Goal: Task Accomplishment & Management: Use online tool/utility

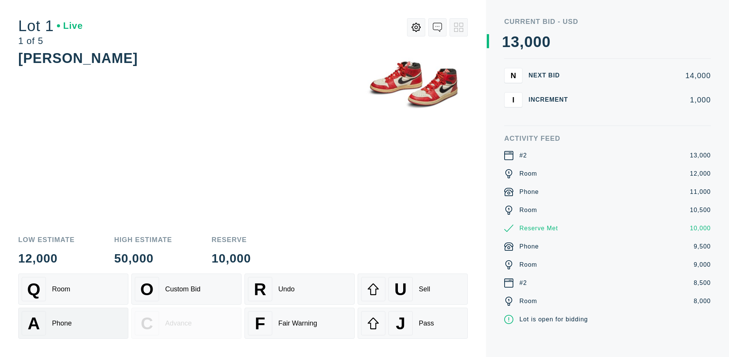
click at [73, 325] on div "A Phone" at bounding box center [73, 323] width 103 height 24
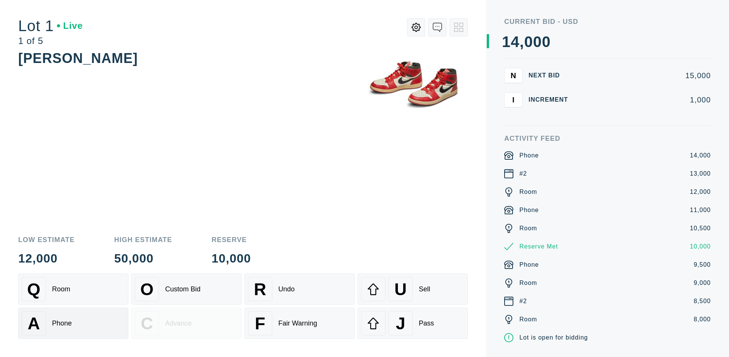
click at [73, 289] on div "Q Room" at bounding box center [73, 289] width 103 height 24
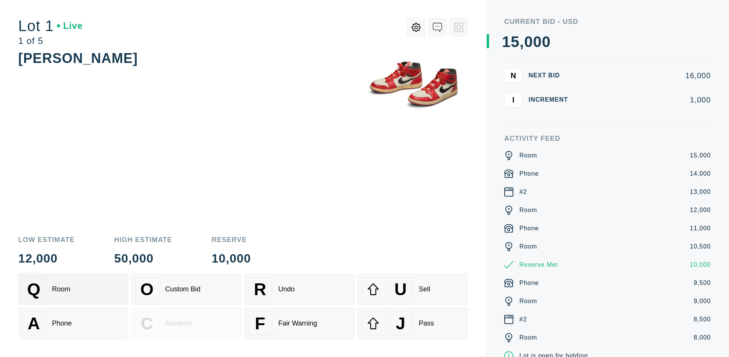
click at [299, 289] on div "R Undo" at bounding box center [299, 289] width 103 height 24
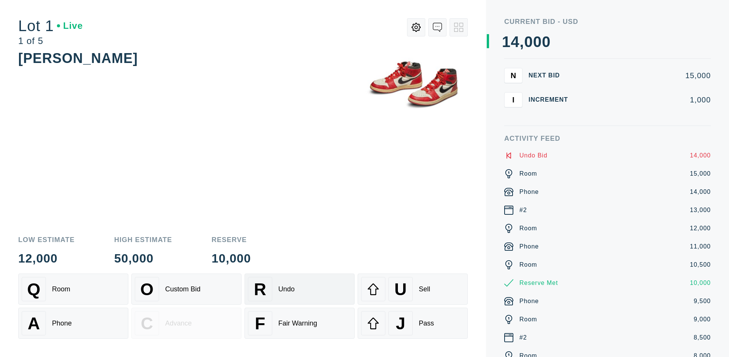
click at [73, 289] on div "Q Room" at bounding box center [73, 289] width 103 height 24
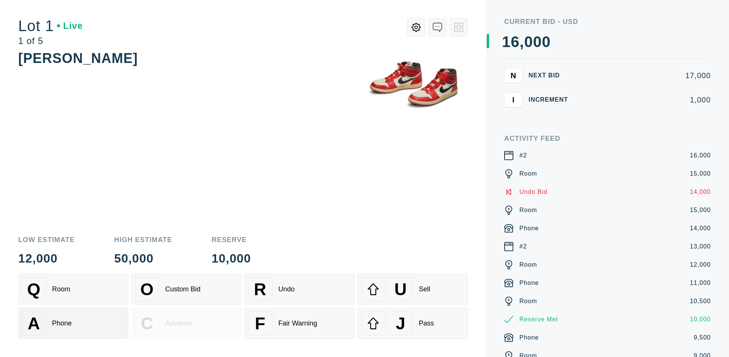
click at [73, 323] on div "A Phone" at bounding box center [73, 323] width 103 height 24
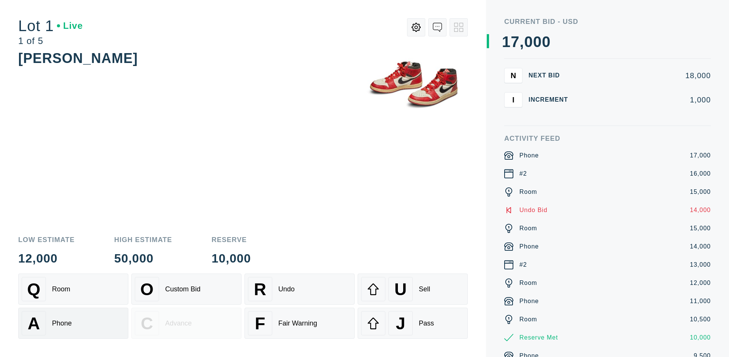
click at [73, 289] on div "Q Room" at bounding box center [73, 289] width 103 height 24
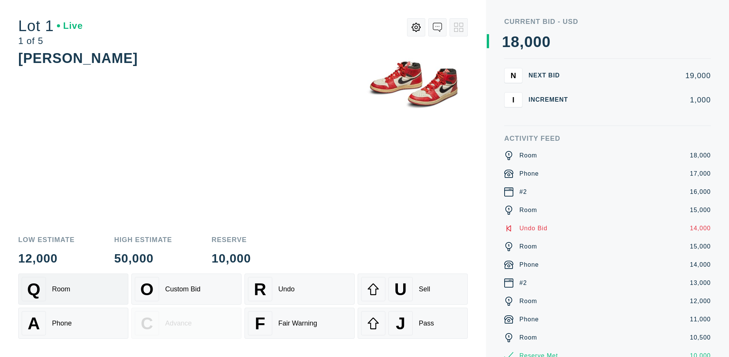
click at [299, 289] on div "R Undo" at bounding box center [299, 289] width 103 height 24
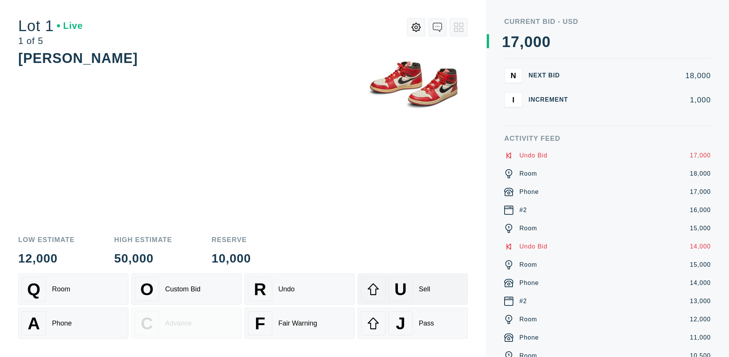
click at [413, 289] on div "U Sell" at bounding box center [412, 289] width 103 height 24
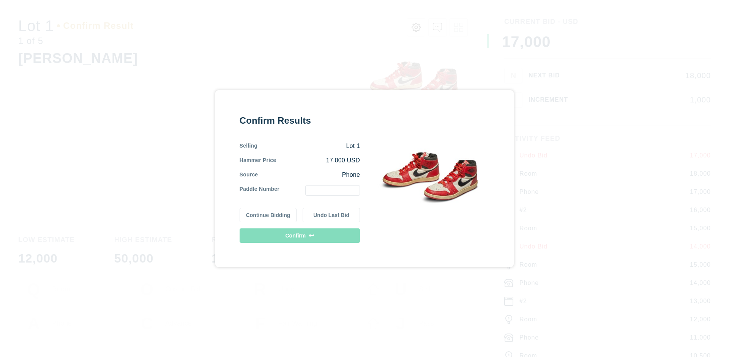
click at [268, 215] on button "Continue Bidding" at bounding box center [268, 215] width 57 height 14
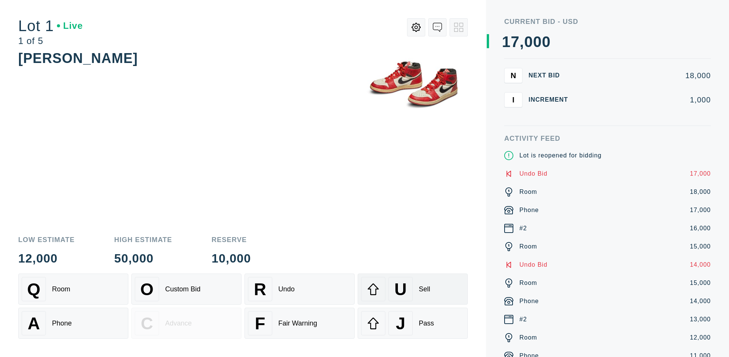
click at [413, 289] on div "U Sell" at bounding box center [412, 289] width 103 height 24
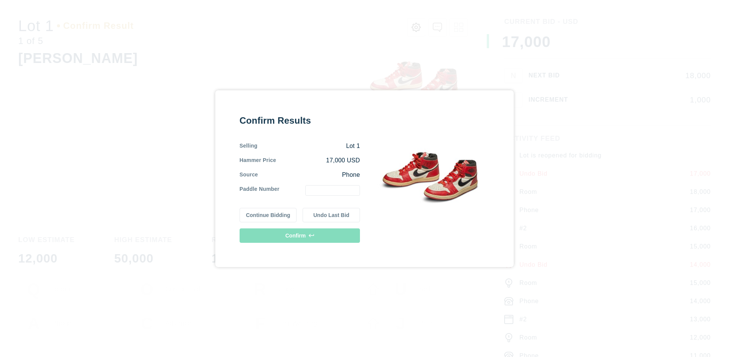
click at [331, 215] on button "Undo Last Bid" at bounding box center [331, 215] width 57 height 14
click at [268, 214] on button "Continue Bidding" at bounding box center [268, 214] width 57 height 14
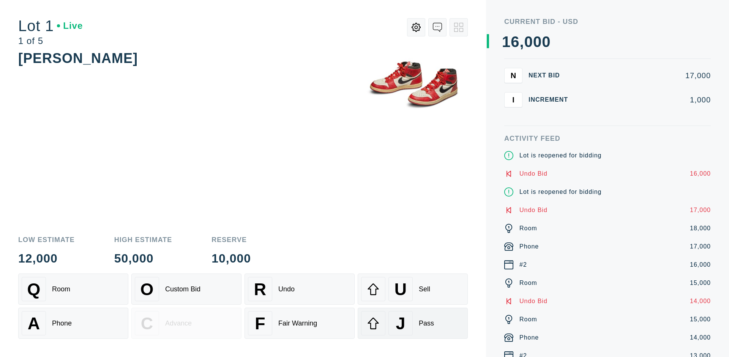
click at [413, 323] on div "J Pass" at bounding box center [412, 323] width 103 height 24
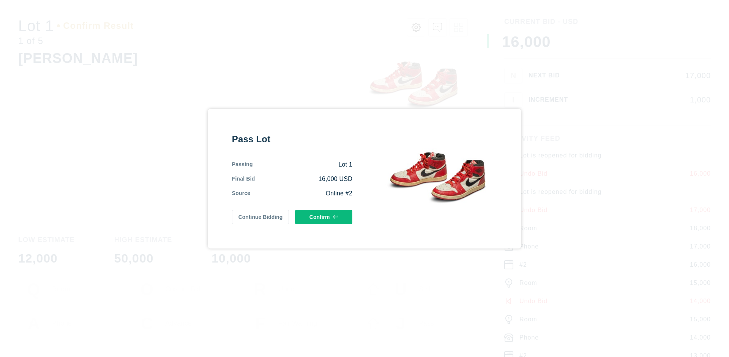
click at [324, 217] on button "Confirm" at bounding box center [323, 217] width 57 height 14
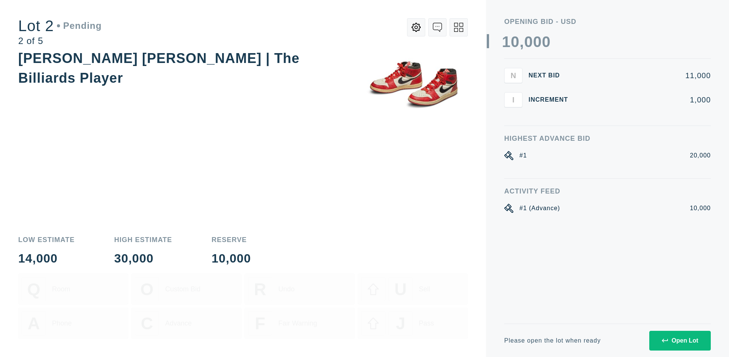
click at [679, 340] on div "Open Lot" at bounding box center [680, 340] width 36 height 7
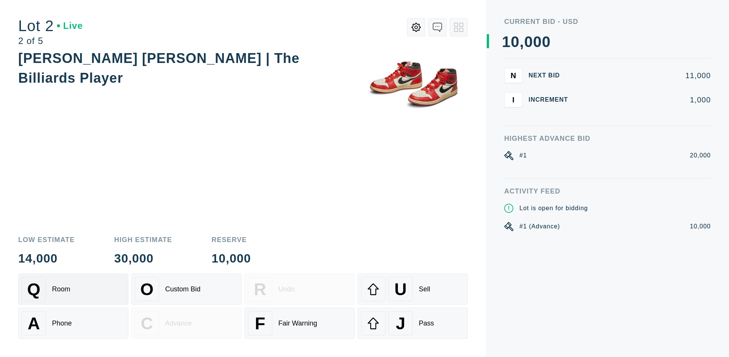
click at [73, 289] on div "Q Room" at bounding box center [73, 289] width 103 height 24
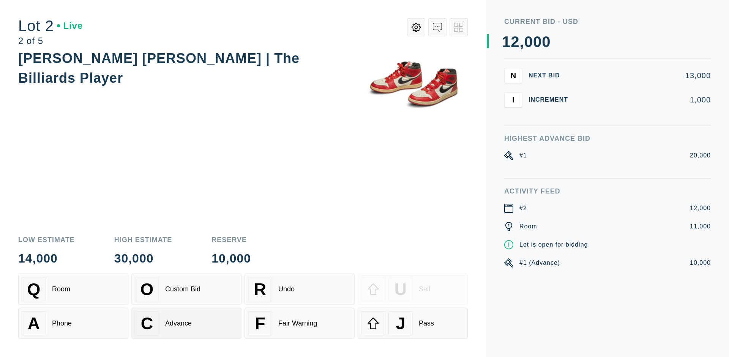
click at [186, 323] on div "Advance" at bounding box center [178, 324] width 27 height 8
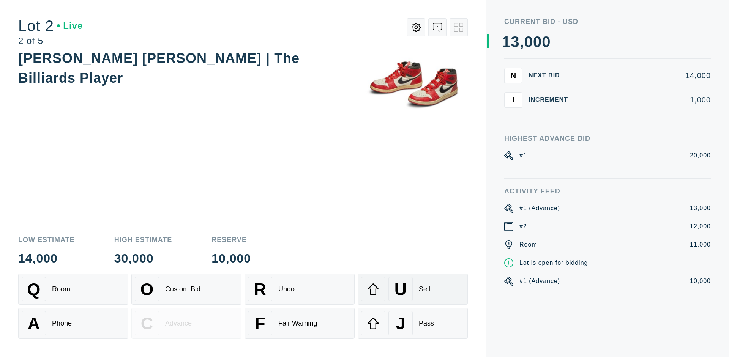
click at [413, 289] on div "U Sell" at bounding box center [412, 289] width 103 height 24
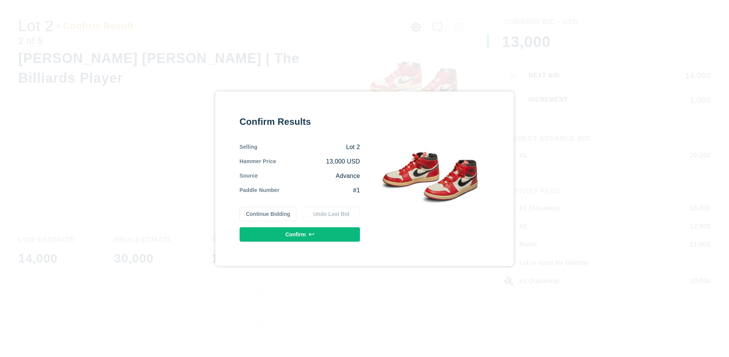
click at [300, 234] on button "Confirm" at bounding box center [300, 234] width 120 height 14
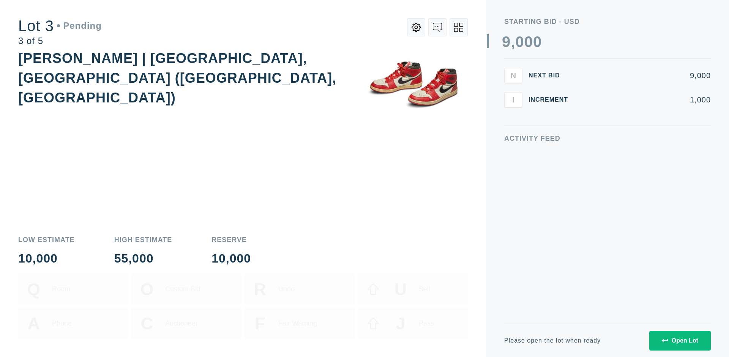
click at [679, 340] on div "Open Lot" at bounding box center [680, 340] width 36 height 7
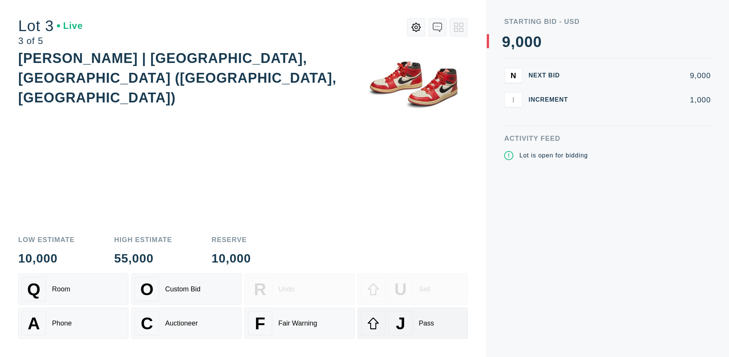
click at [413, 323] on div "J Pass" at bounding box center [412, 323] width 103 height 24
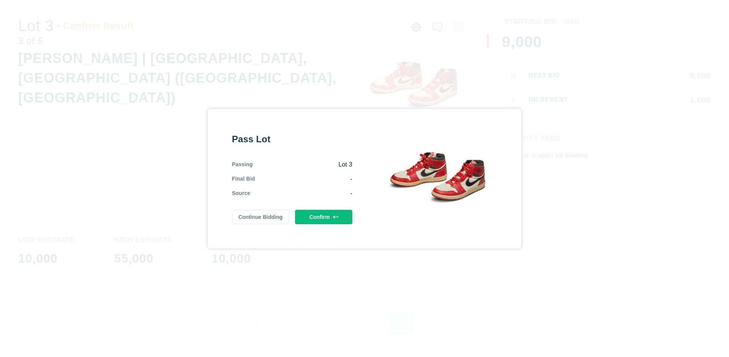
click at [324, 220] on button "Confirm" at bounding box center [323, 217] width 57 height 14
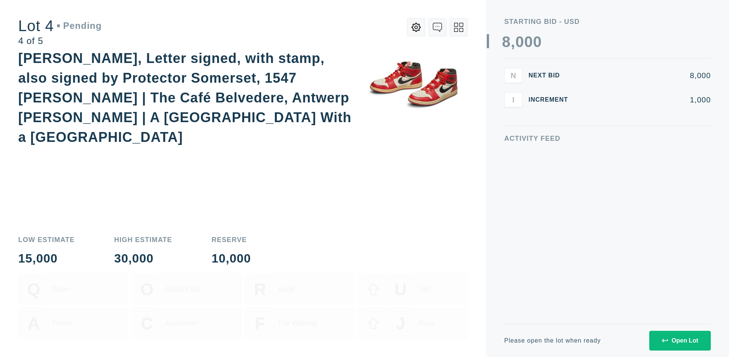
click at [679, 340] on div "Open Lot" at bounding box center [680, 340] width 36 height 7
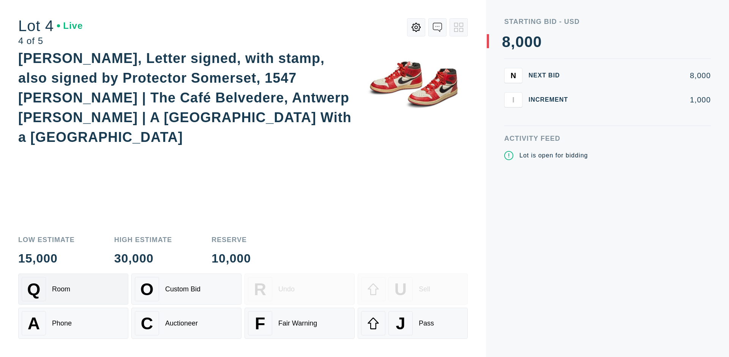
click at [73, 289] on div "Q Room" at bounding box center [73, 289] width 103 height 24
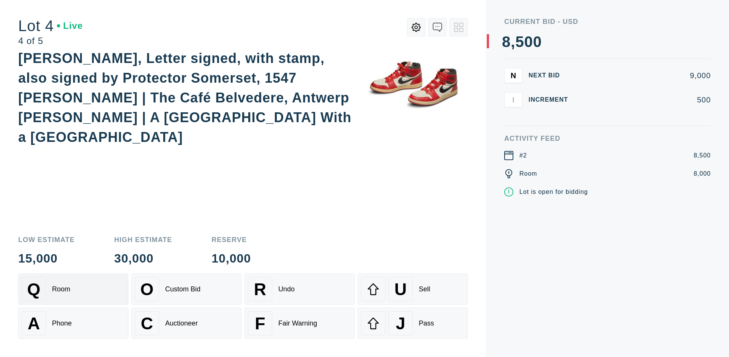
click at [186, 323] on div "Auctioneer" at bounding box center [181, 324] width 33 height 8
click at [413, 323] on div "J Pass" at bounding box center [412, 323] width 103 height 24
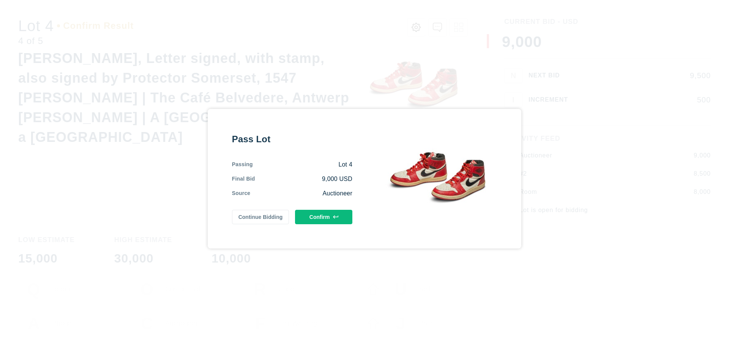
click at [324, 217] on button "Confirm" at bounding box center [323, 217] width 57 height 14
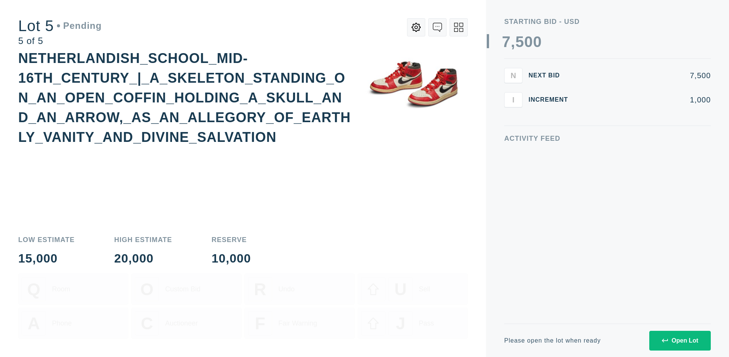
click at [679, 340] on div "Open Lot" at bounding box center [680, 340] width 36 height 7
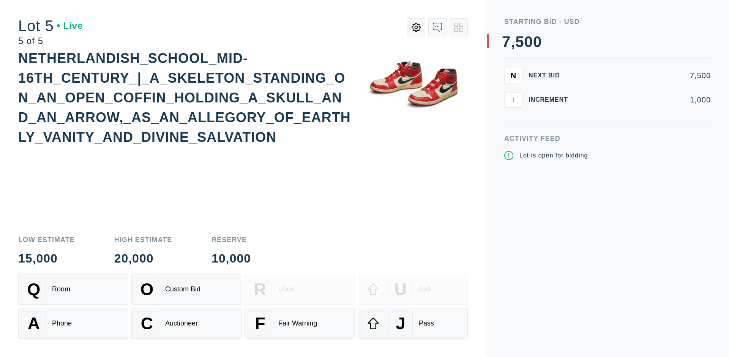
click at [73, 289] on div "Q Room" at bounding box center [73, 289] width 103 height 24
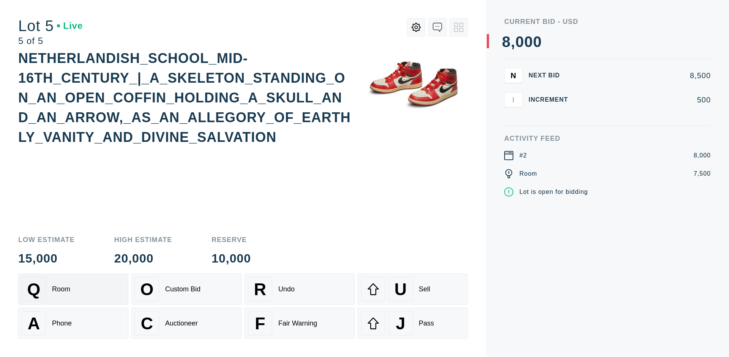
click at [73, 289] on div "Q Room" at bounding box center [73, 289] width 103 height 24
click at [413, 289] on div "U Sell" at bounding box center [412, 289] width 103 height 24
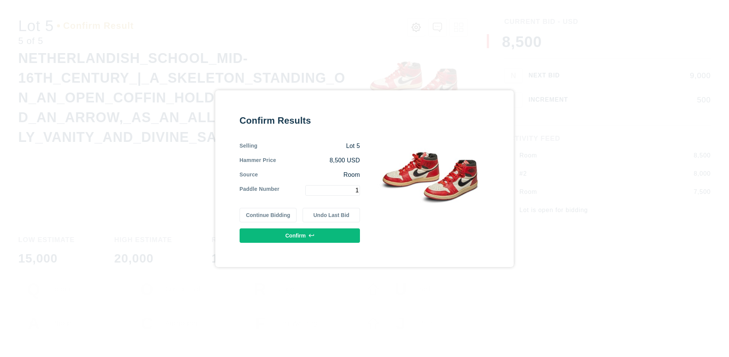
type input "1"
click at [300, 235] on button "Confirm" at bounding box center [300, 235] width 120 height 14
